Goal: Task Accomplishment & Management: Complete application form

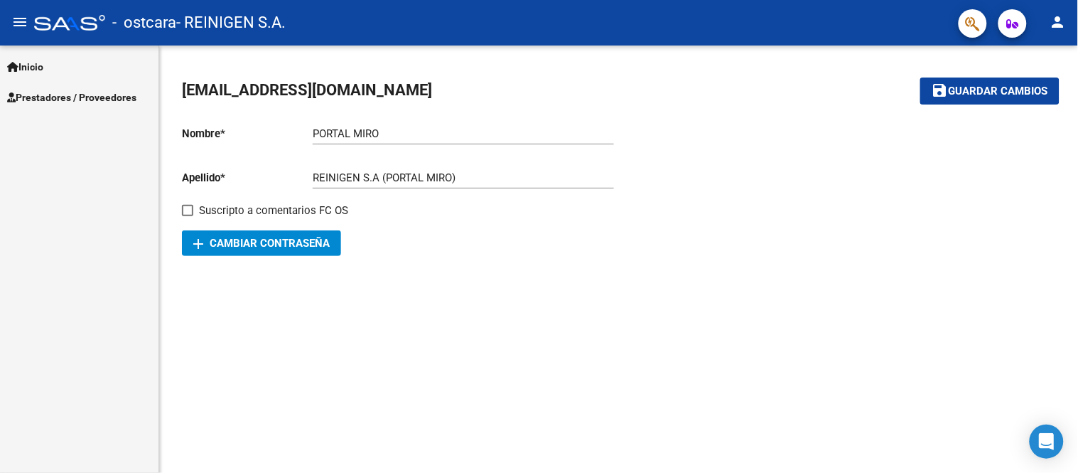
click at [60, 87] on link "Prestadores / Proveedores" at bounding box center [79, 97] width 159 height 31
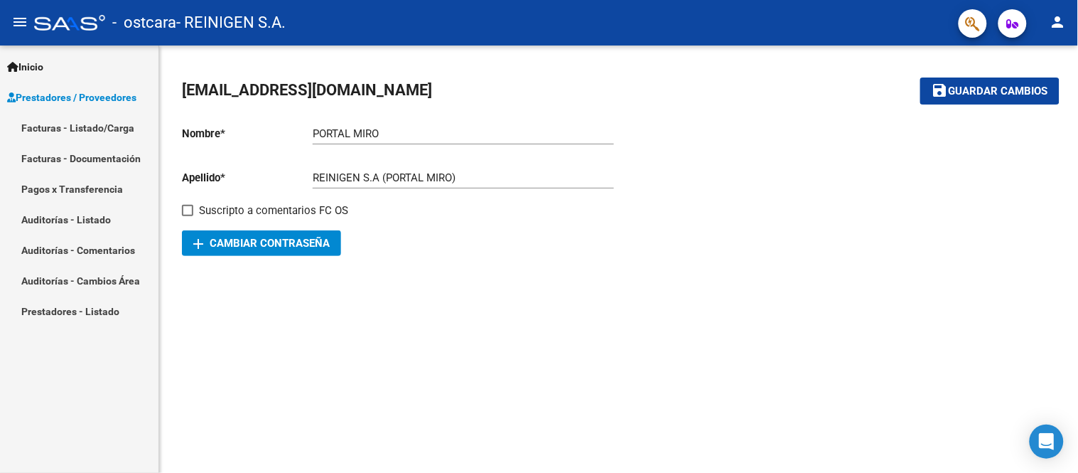
click at [104, 152] on link "Facturas - Documentación" at bounding box center [79, 158] width 159 height 31
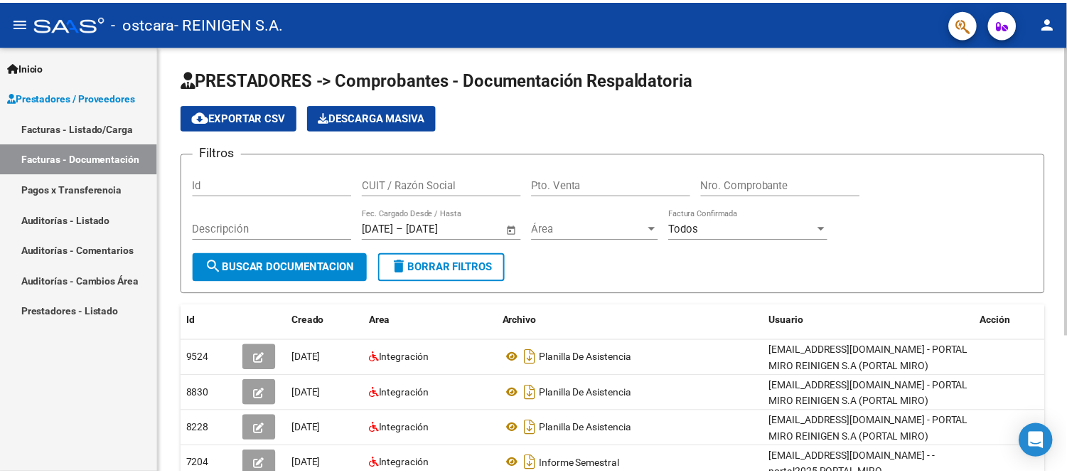
scroll to position [158, 0]
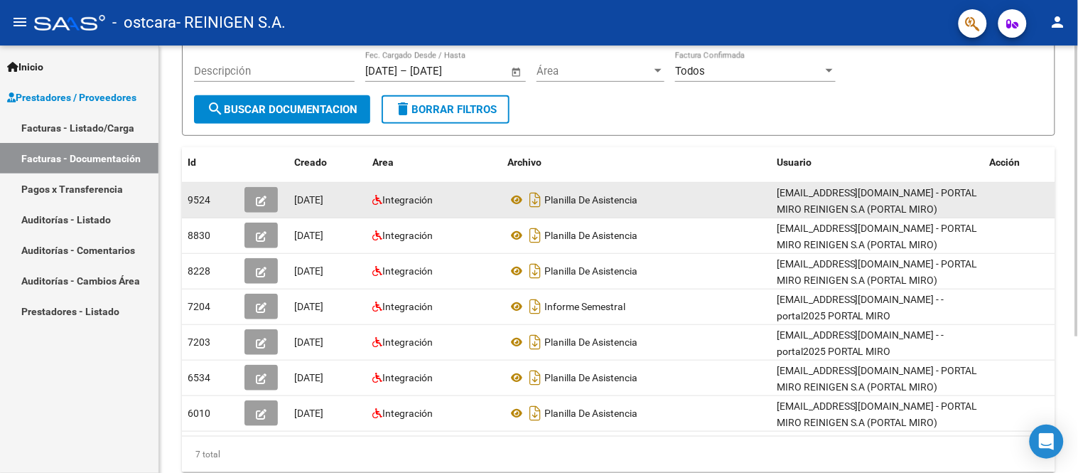
click at [264, 198] on icon "button" at bounding box center [261, 200] width 11 height 11
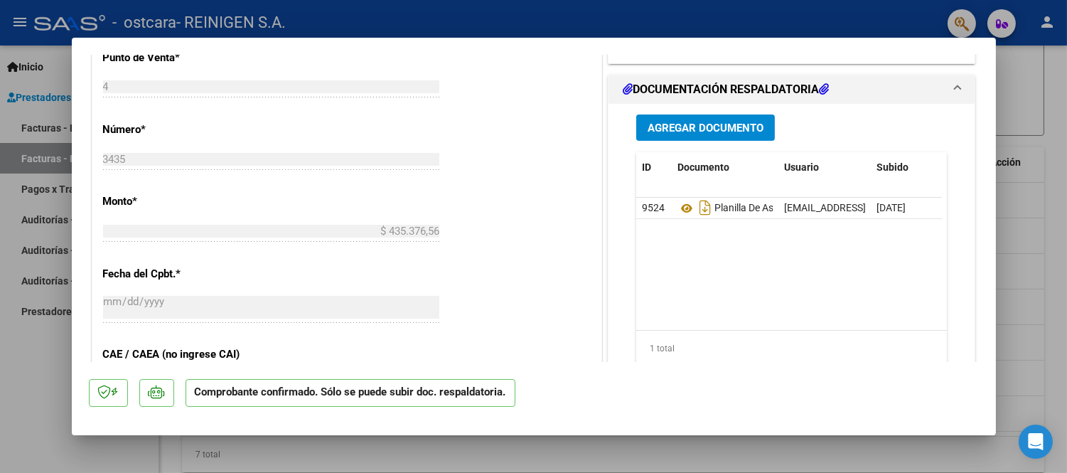
scroll to position [473, 0]
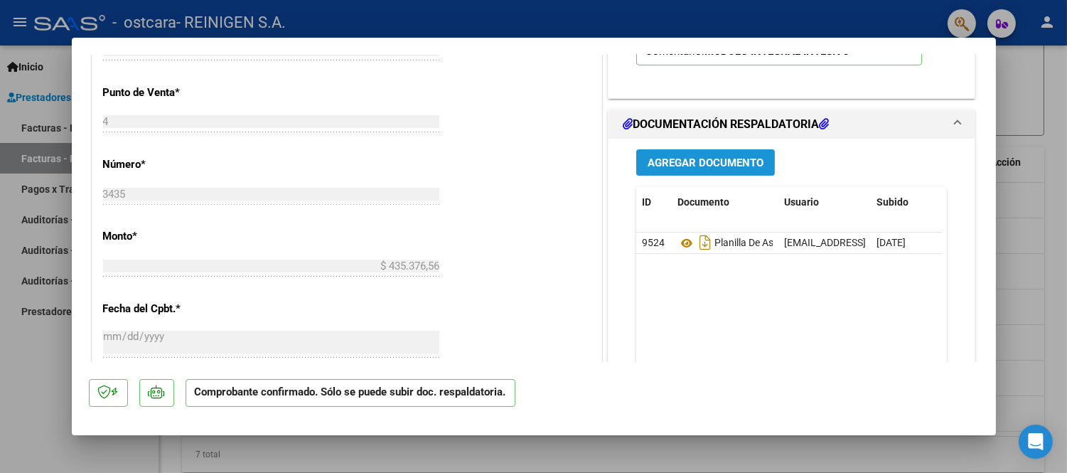
click at [709, 168] on span "Agregar Documento" at bounding box center [706, 162] width 116 height 13
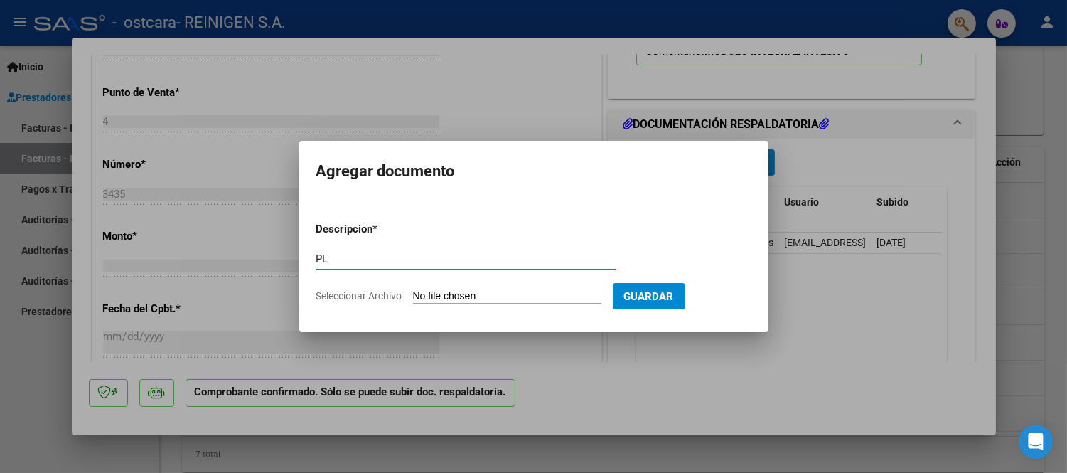
type input "P"
type input "Planilla de asistencia completa [DATE]"
click at [533, 303] on input "Seleccionar Archivo" at bounding box center [507, 297] width 188 height 14
type input "C:\fakepath\Planilla con datos completos [PERSON_NAME] B..pdf"
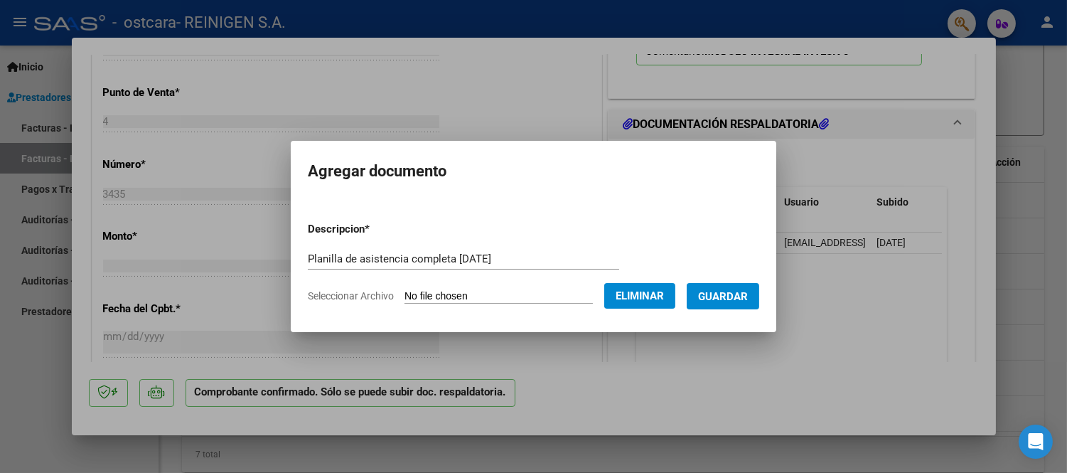
click at [748, 293] on span "Guardar" at bounding box center [723, 296] width 50 height 13
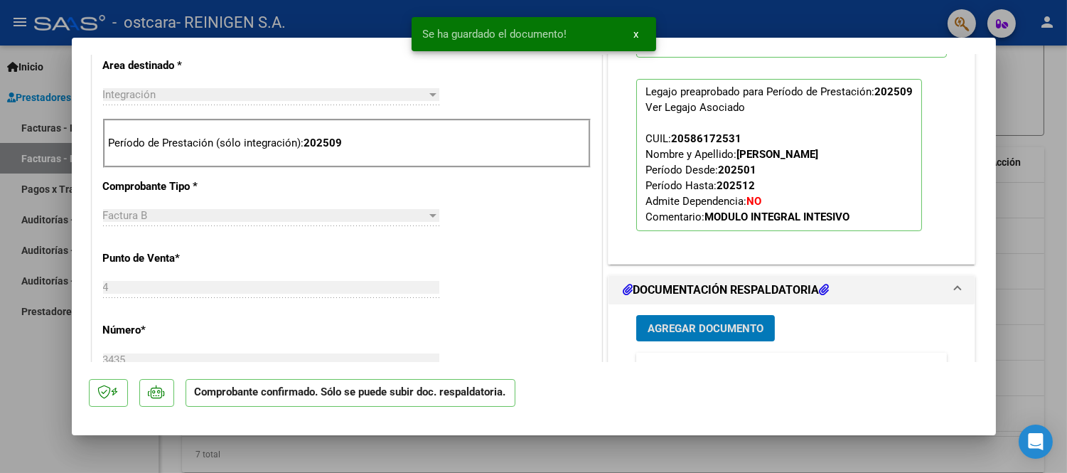
scroll to position [0, 0]
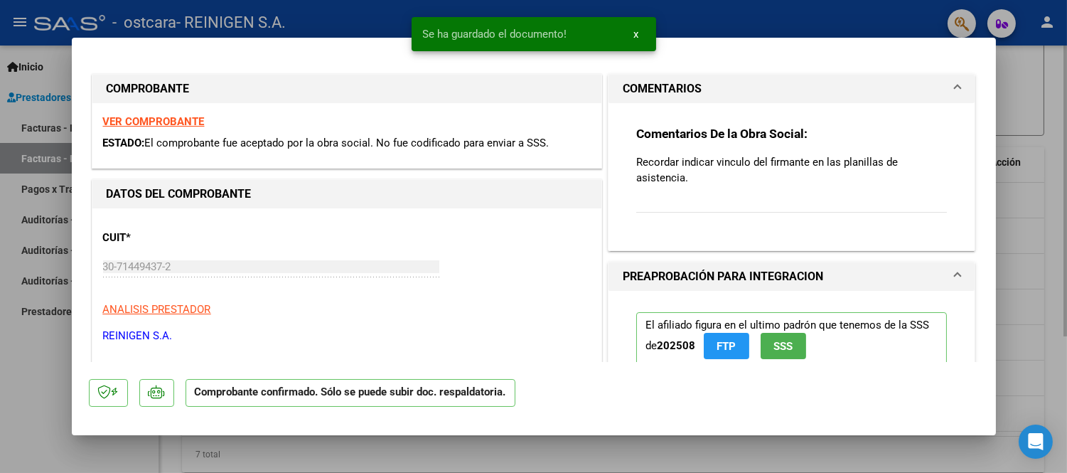
type input "$ 0,00"
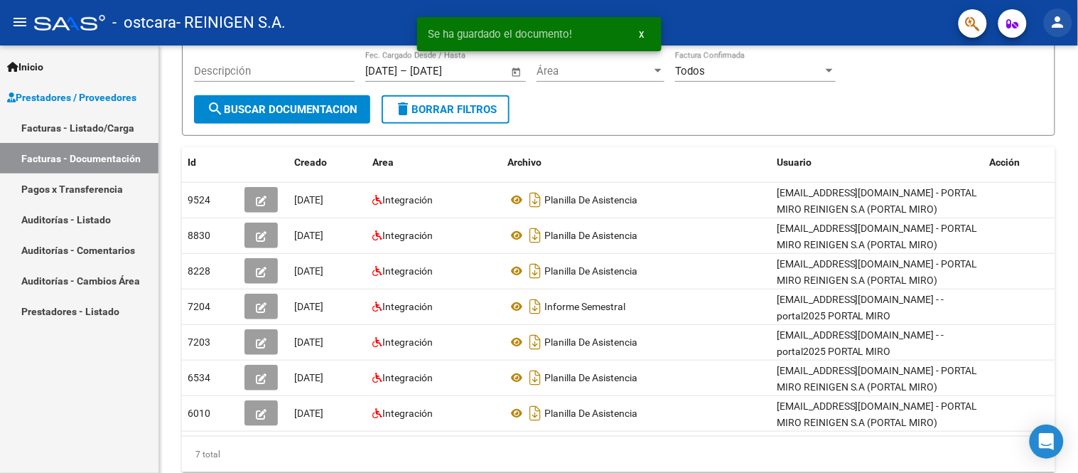
click at [1050, 23] on mat-icon "person" at bounding box center [1058, 22] width 17 height 17
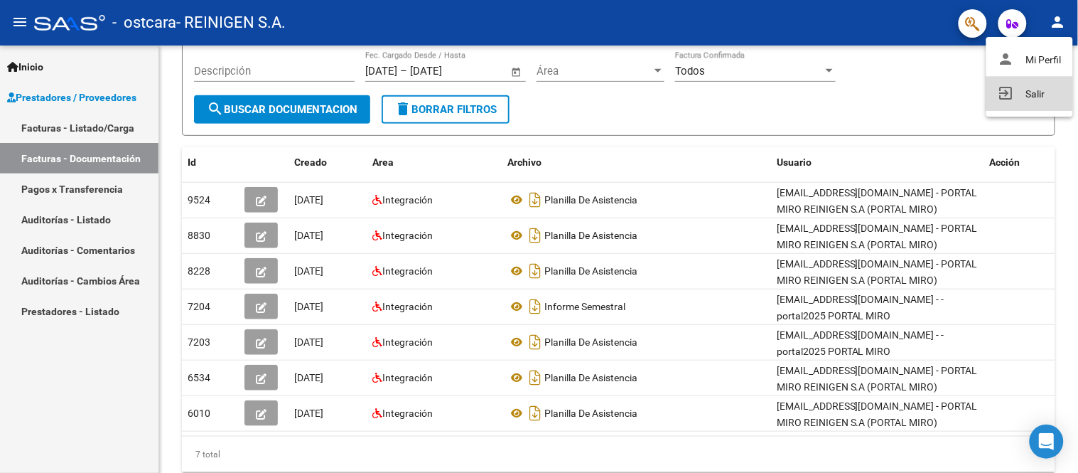
click at [1032, 87] on button "exit_to_app Salir" at bounding box center [1030, 94] width 87 height 34
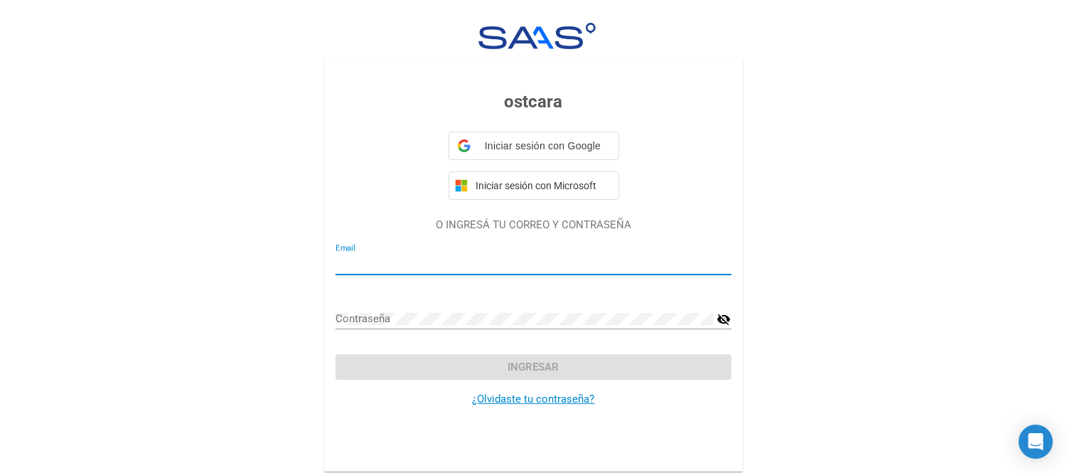
type input "[EMAIL_ADDRESS][DOMAIN_NAME]"
